Goal: Communication & Community: Answer question/provide support

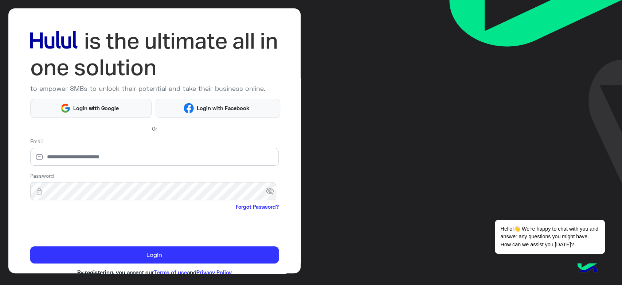
scroll to position [42, 0]
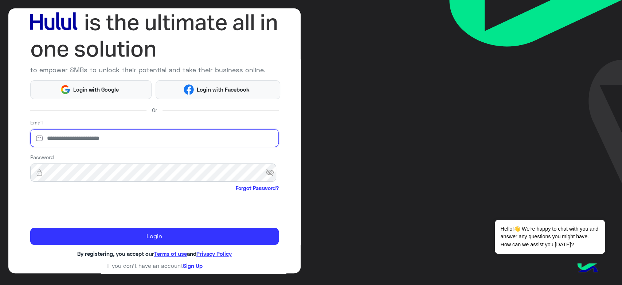
type input "**********"
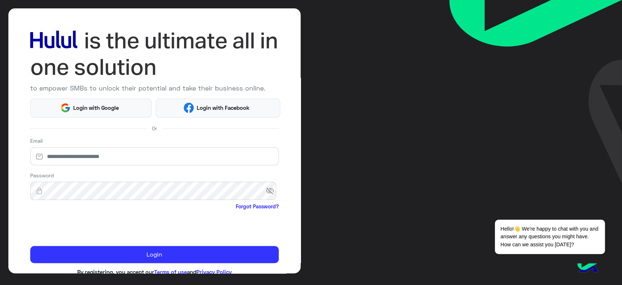
scroll to position [42, 0]
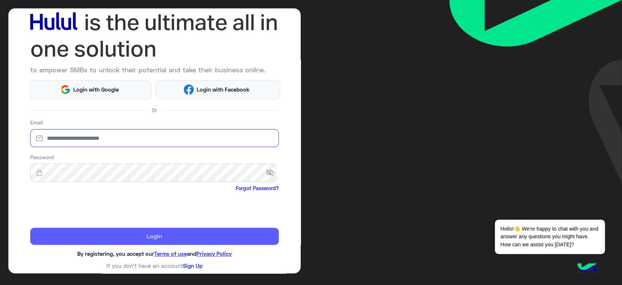
type input "**********"
click at [143, 235] on button "Login" at bounding box center [154, 235] width 249 height 17
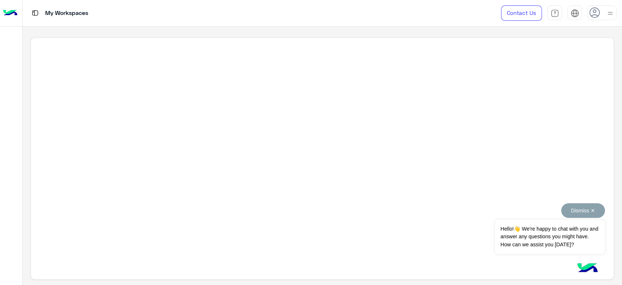
click at [594, 213] on button "Dismiss ✕" at bounding box center [583, 210] width 44 height 15
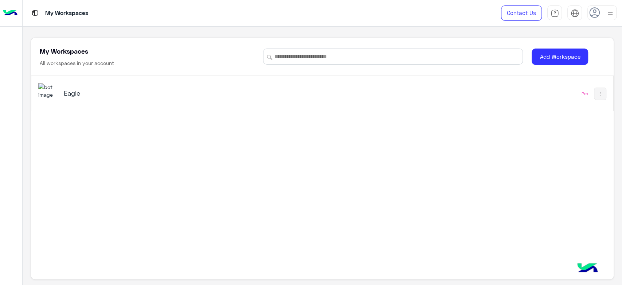
click at [58, 97] on img at bounding box center [48, 91] width 20 height 16
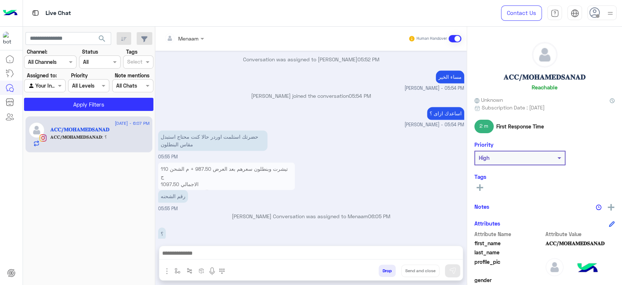
scroll to position [680, 0]
click at [170, 167] on p "تيشرت وبنطلون سعرهم بعد العرض 987.50 + م الشحن 110 ج الاجمالي 1097.50 رقم الاور…" at bounding box center [226, 179] width 137 height 36
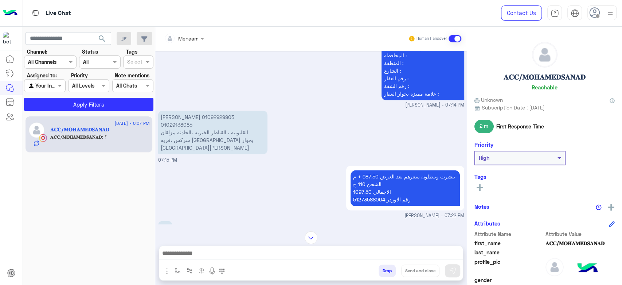
scroll to position [0, 0]
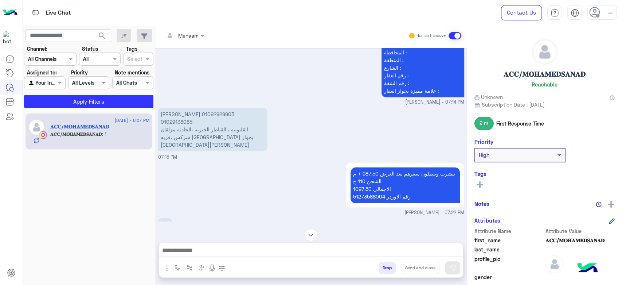
click at [364, 186] on p "تيشرت وبنطلون سعرهم بعد العرض 987.50 + م الشحن 110 ج الاجمالي 1097.50 رقم الاور…" at bounding box center [405, 185] width 109 height 36
copy p "51273588004"
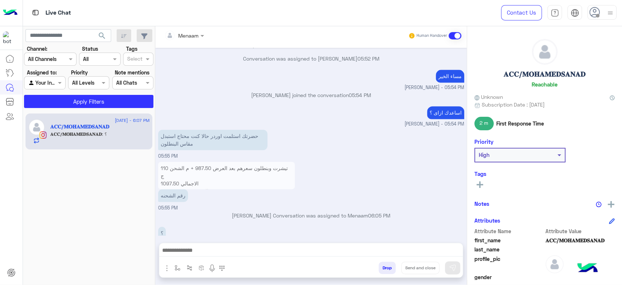
scroll to position [680, 0]
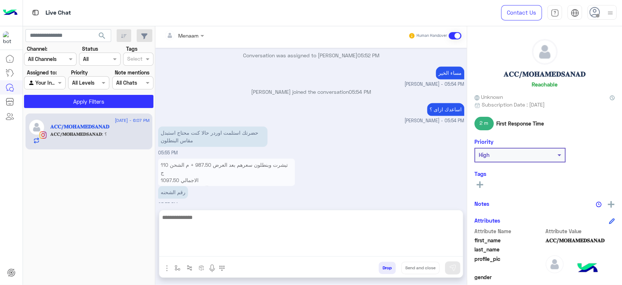
click at [204, 251] on textarea at bounding box center [311, 234] width 304 height 44
paste textarea "**********"
type textarea "**********"
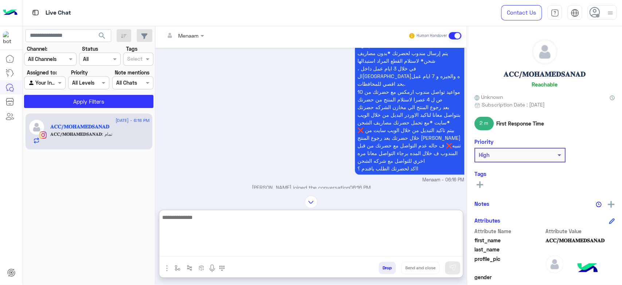
scroll to position [726, 0]
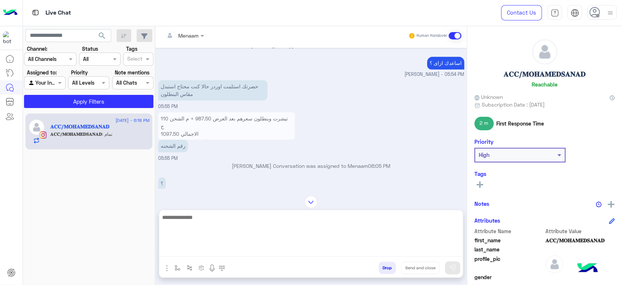
click at [173, 119] on p "تيشرت وبنطلون سعرهم بعد العرض 987.50 + م الشحن 110 ج الاجمالي 1097.50 رقم الاور…" at bounding box center [226, 130] width 137 height 36
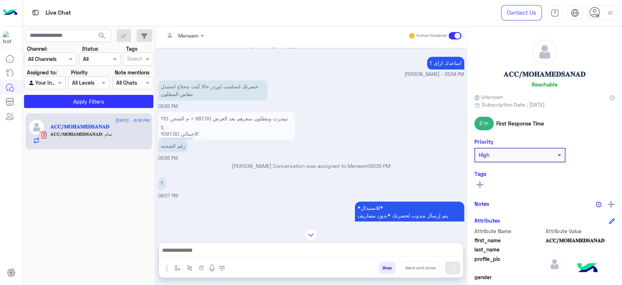
click at [173, 119] on p "تيشرت وبنطلون سعرهم بعد العرض 987.50 + م الشحن 110 ج الاجمالي 1097.50 رقم الاور…" at bounding box center [226, 130] width 137 height 36
copy p "51273588004"
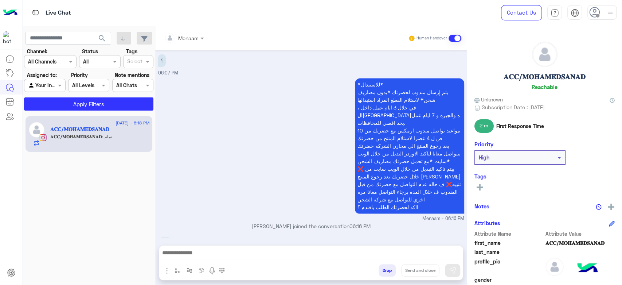
scroll to position [721, 0]
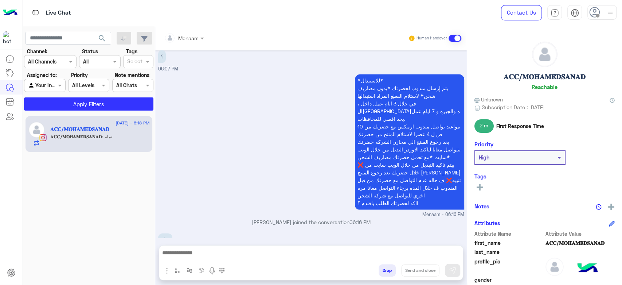
click at [195, 251] on textarea at bounding box center [311, 253] width 304 height 11
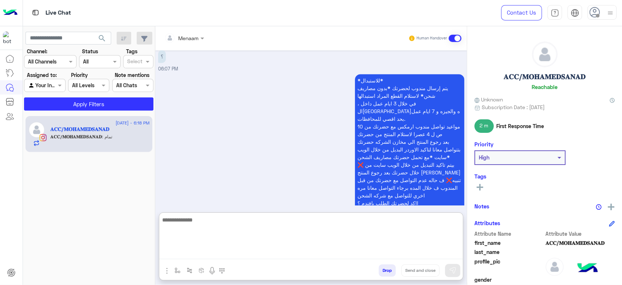
paste textarea "**********"
type textarea "**********"
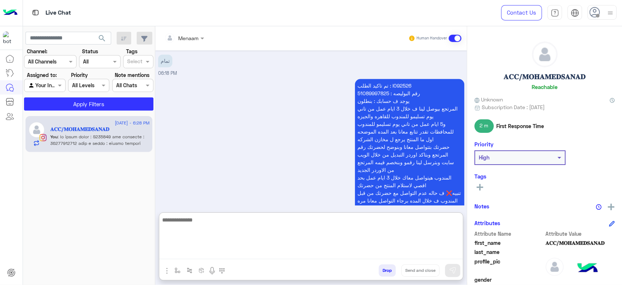
click at [366, 79] on p "تم تاكيد الطلب : I092526 رقم البوليصه : 51089997825 يوجد ف حسابك : بنطلون المرت…" at bounding box center [409, 146] width 109 height 135
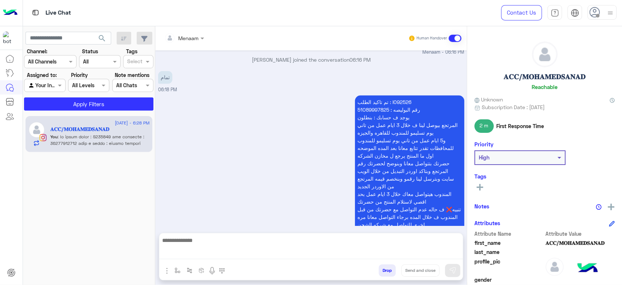
scroll to position [867, 0]
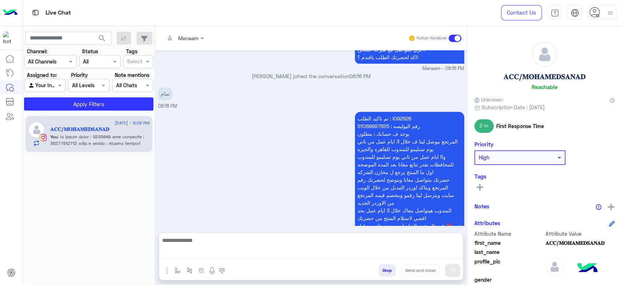
click at [366, 85] on div "تمام 06:18 PM" at bounding box center [311, 97] width 306 height 24
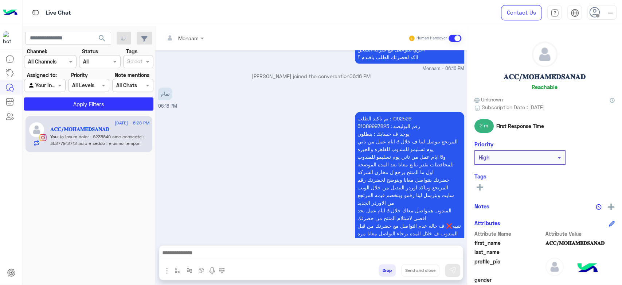
click at [371, 112] on p "تم تاكيد الطلب : I092526 رقم البوليصه : 51089997825 يوجد ف حسابك : بنطلون المرت…" at bounding box center [409, 179] width 109 height 135
copy p "51089997825"
click at [60, 84] on span at bounding box center [60, 85] width 9 height 8
click at [51, 102] on b "Unassigned" at bounding box center [49, 99] width 28 height 6
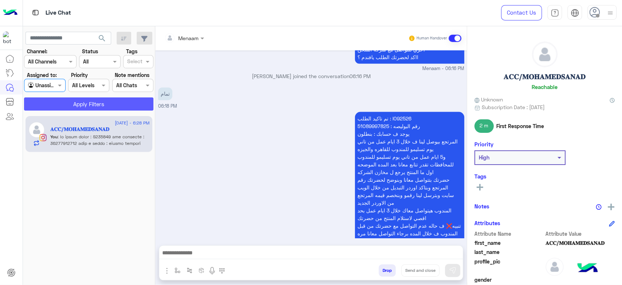
click at [70, 107] on button "Apply Filters" at bounding box center [88, 103] width 129 height 13
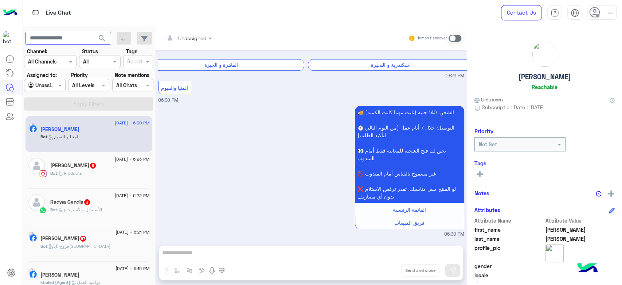
click at [61, 39] on input "text" at bounding box center [69, 38] width 86 height 13
paste input "**********"
type input "**********"
click at [103, 34] on span "search" at bounding box center [102, 38] width 9 height 9
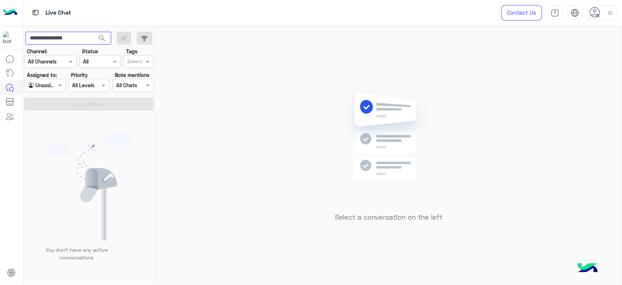
click at [69, 37] on input "**********" at bounding box center [69, 38] width 86 height 13
click at [70, 37] on input "**********" at bounding box center [69, 38] width 86 height 13
click at [613, 11] on div at bounding box center [601, 12] width 29 height 15
click at [569, 53] on label "Online" at bounding box center [570, 55] width 79 height 13
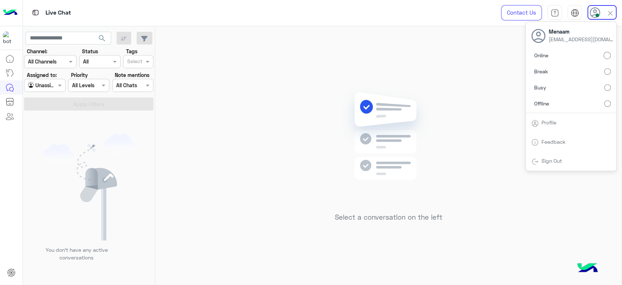
click at [271, 68] on div "Select a conversation on the left" at bounding box center [388, 156] width 466 height 261
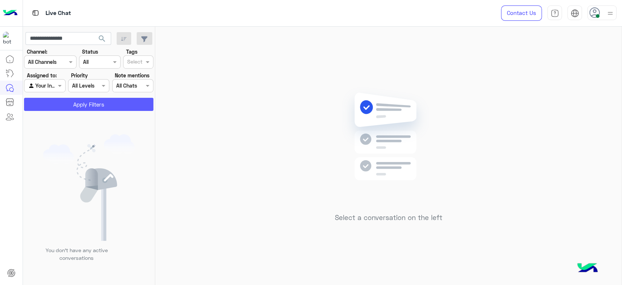
click at [90, 105] on button "Apply Filters" at bounding box center [88, 104] width 129 height 13
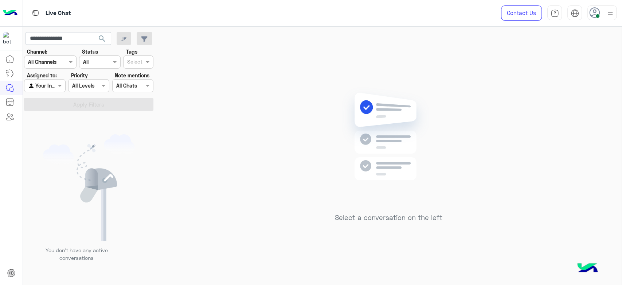
click at [101, 38] on span "search" at bounding box center [102, 38] width 9 height 9
click at [52, 86] on div at bounding box center [44, 85] width 40 height 8
click at [51, 100] on b "Unassigned" at bounding box center [49, 100] width 28 height 6
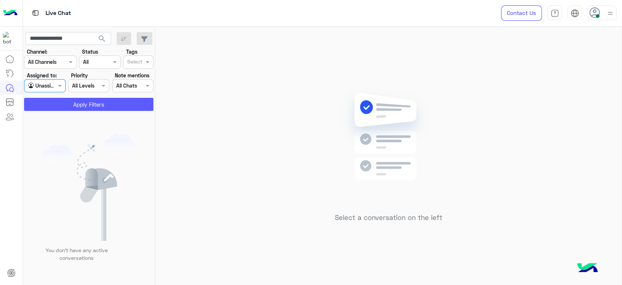
click at [76, 101] on button "Apply Filters" at bounding box center [88, 104] width 129 height 13
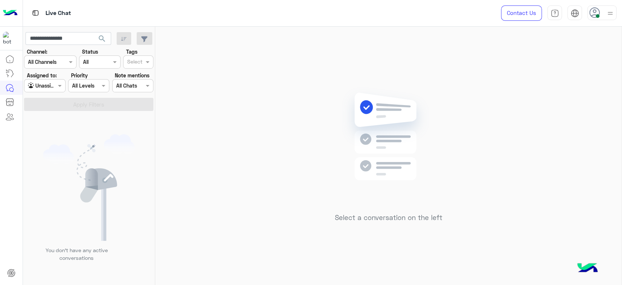
click at [104, 36] on span "search" at bounding box center [102, 38] width 9 height 9
click at [54, 89] on div at bounding box center [44, 85] width 40 height 8
click at [42, 116] on b "Your Inbox" at bounding box center [48, 114] width 26 height 6
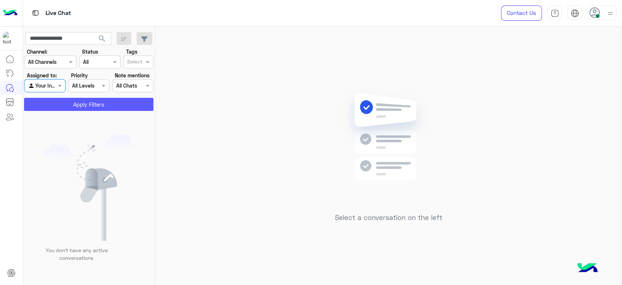
click at [61, 102] on button "Apply Filters" at bounding box center [88, 104] width 129 height 13
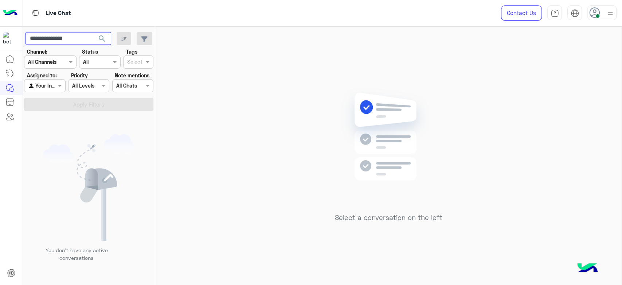
click at [80, 40] on input "**********" at bounding box center [69, 38] width 86 height 13
click at [80, 39] on input "**********" at bounding box center [69, 38] width 86 height 13
click at [41, 75] on label "Assigned to:" at bounding box center [42, 75] width 30 height 8
click at [48, 82] on div at bounding box center [44, 85] width 40 height 8
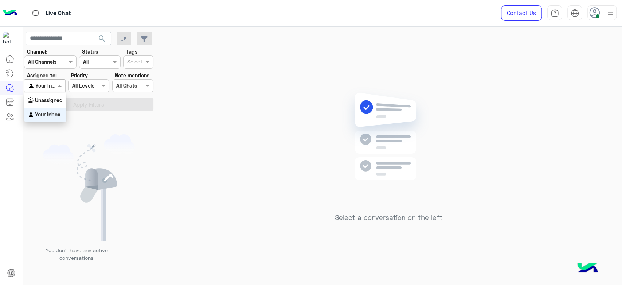
click at [52, 114] on b "Your Inbox" at bounding box center [48, 114] width 26 height 6
click at [606, 9] on img at bounding box center [610, 13] width 9 height 9
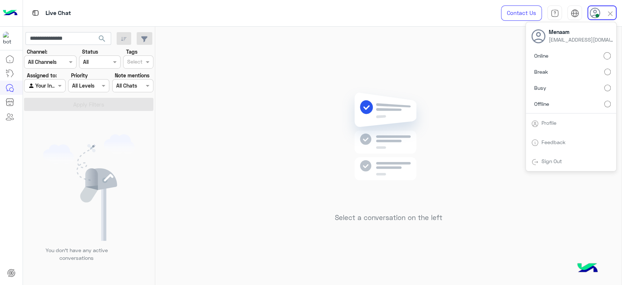
click at [556, 163] on link "Sign Out" at bounding box center [552, 161] width 20 height 6
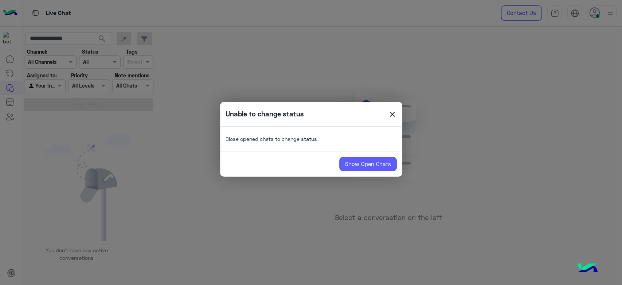
click at [379, 160] on link "Show Open Chats" at bounding box center [368, 164] width 58 height 15
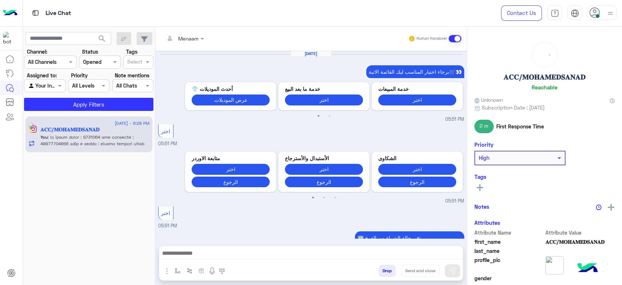
scroll to position [843, 0]
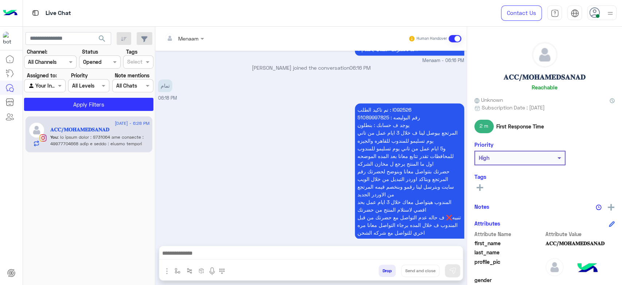
click at [386, 271] on button "Drop" at bounding box center [387, 270] width 17 height 12
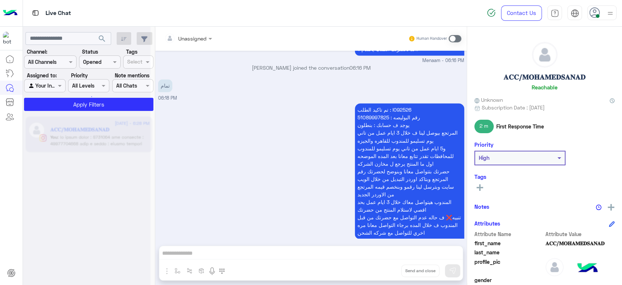
scroll to position [857, 0]
